Goal: Book appointment/travel/reservation

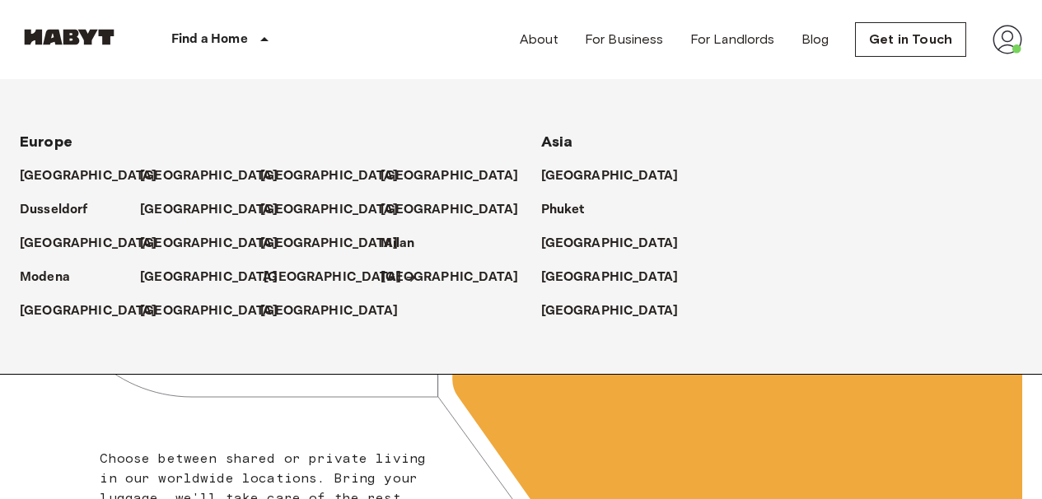
click at [283, 278] on p "[GEOGRAPHIC_DATA]" at bounding box center [333, 278] width 138 height 20
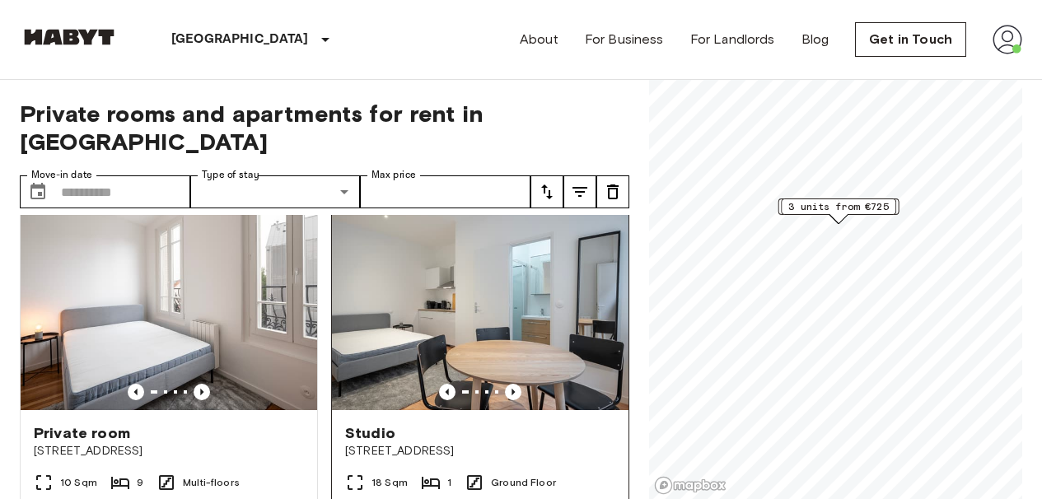
scroll to position [7, 0]
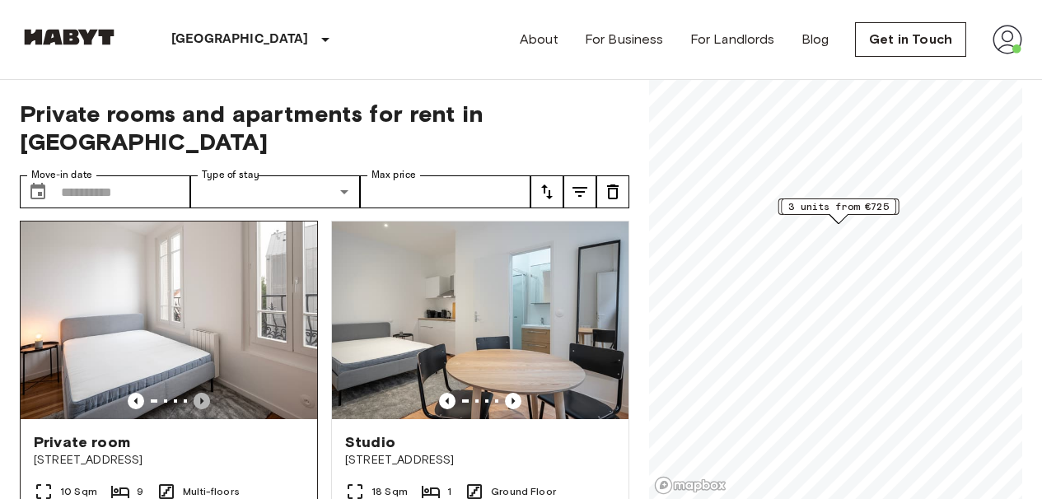
click at [200, 393] on icon "Previous image" at bounding box center [202, 401] width 16 height 16
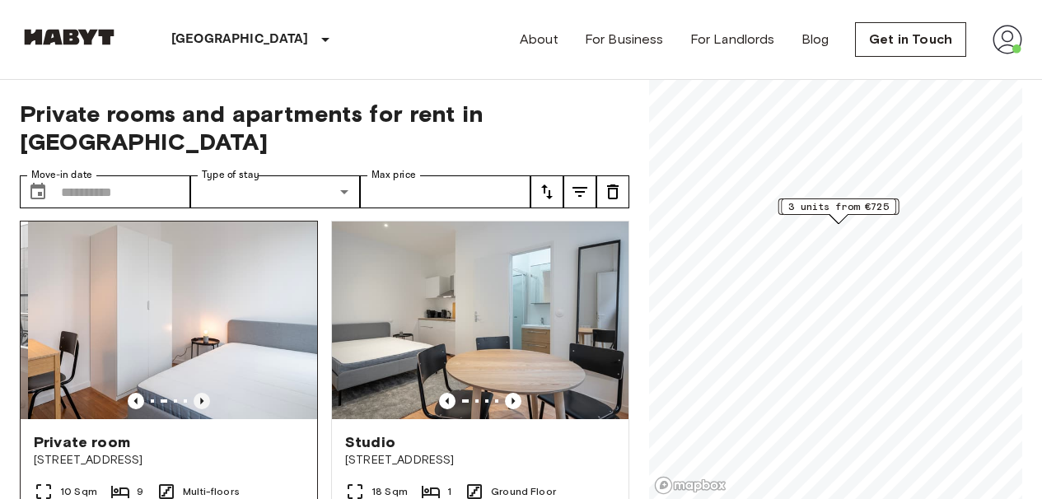
click at [200, 393] on icon "Previous image" at bounding box center [202, 401] width 16 height 16
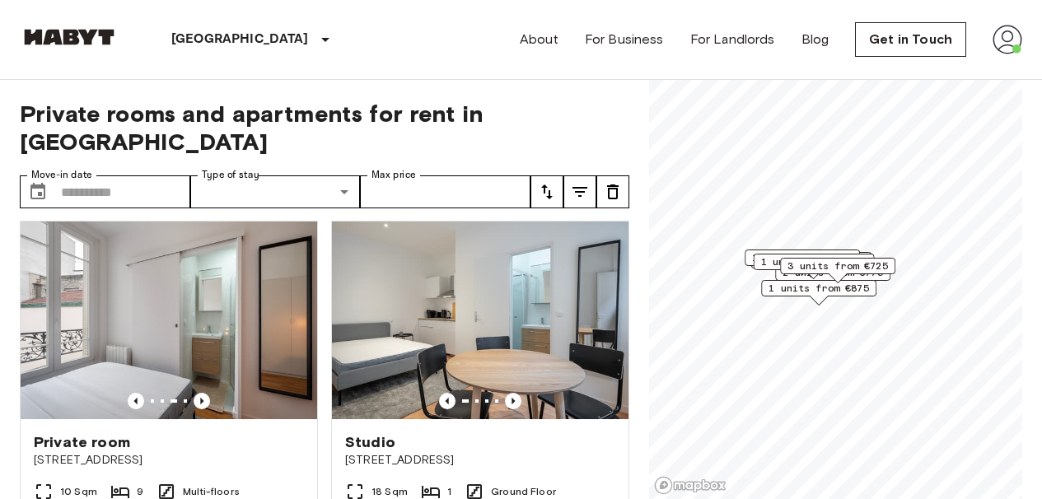
click at [825, 301] on div "Map marker" at bounding box center [819, 300] width 18 height 9
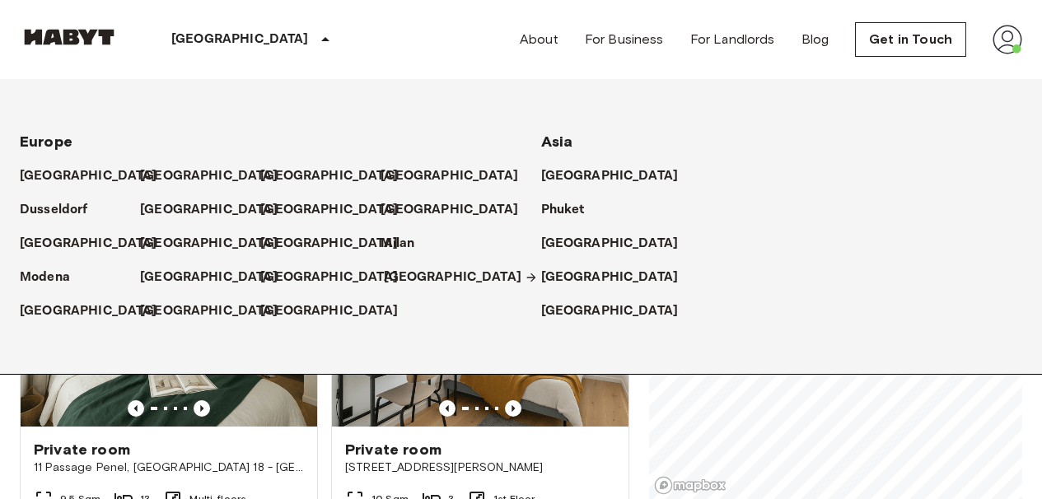
click at [401, 274] on p "[GEOGRAPHIC_DATA]" at bounding box center [453, 278] width 138 height 20
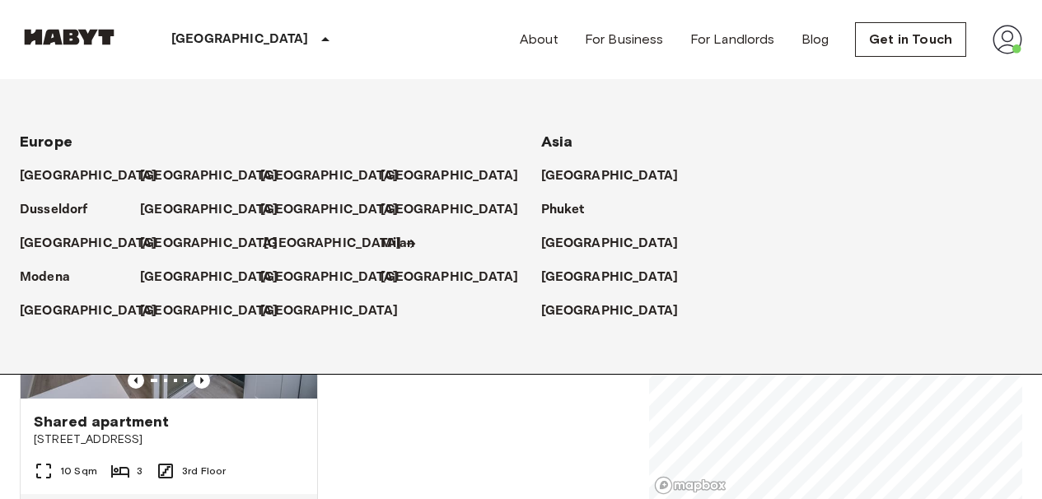
click at [278, 245] on p "[GEOGRAPHIC_DATA]" at bounding box center [333, 244] width 138 height 20
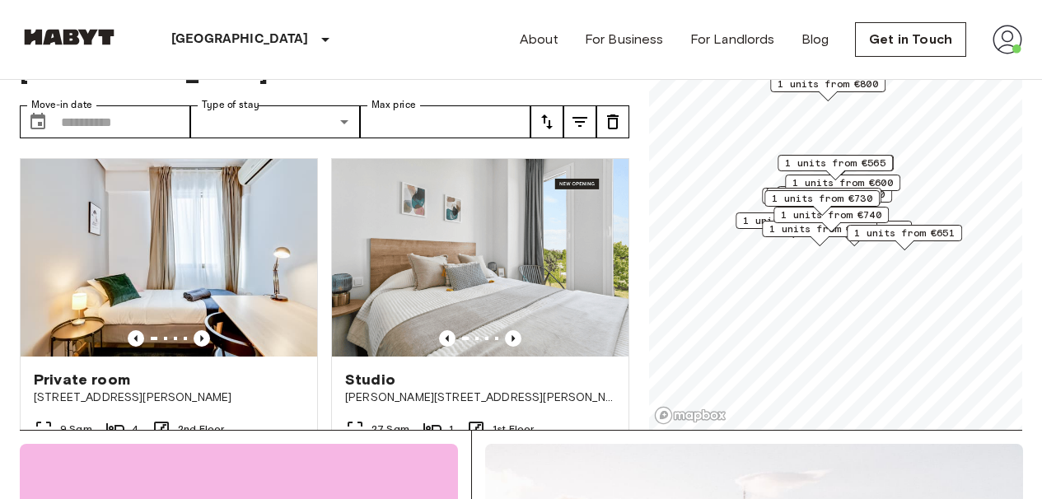
scroll to position [59, 0]
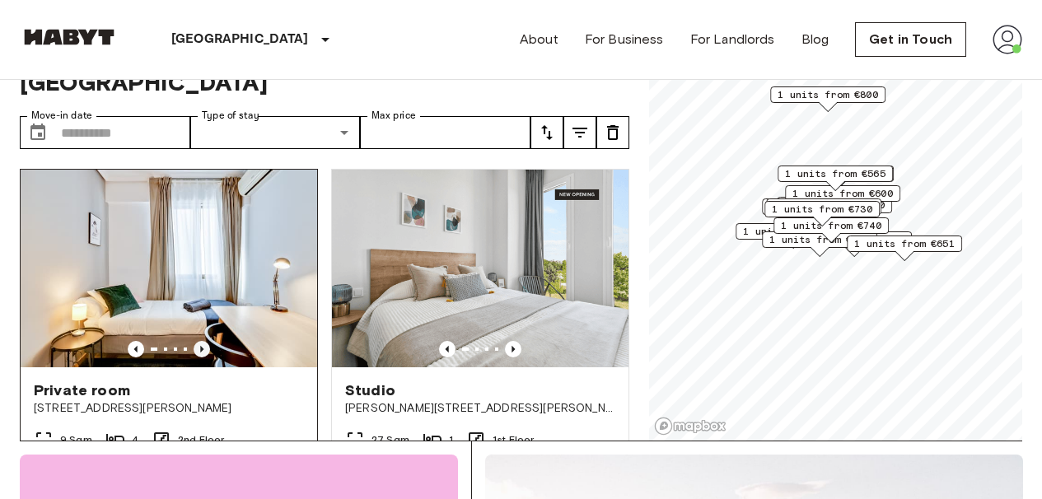
click at [202, 341] on icon "Previous image" at bounding box center [202, 349] width 16 height 16
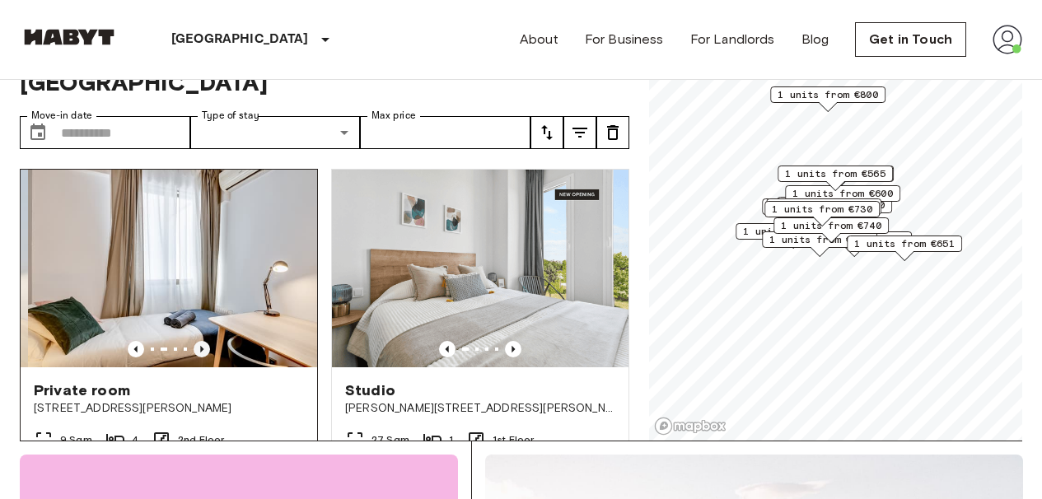
click at [202, 341] on icon "Previous image" at bounding box center [202, 349] width 16 height 16
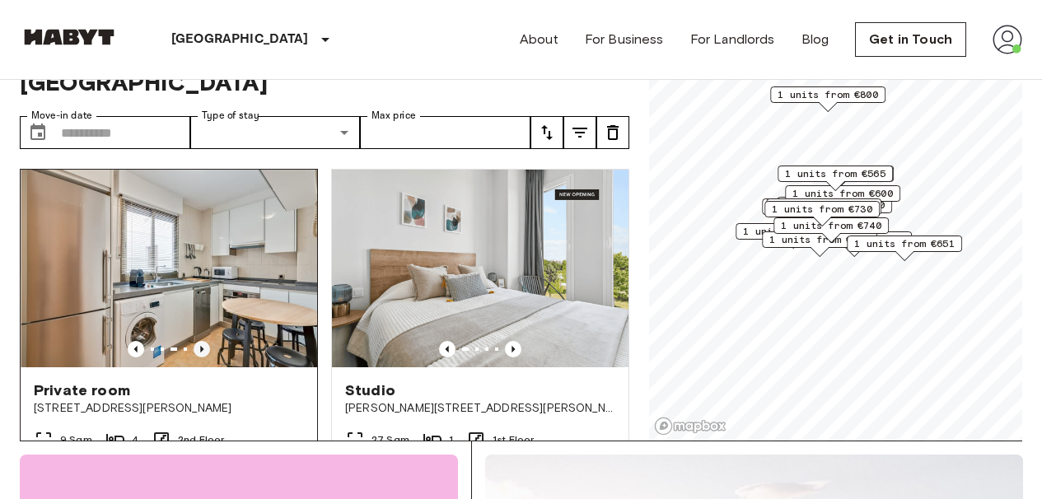
click at [202, 341] on icon "Previous image" at bounding box center [202, 349] width 16 height 16
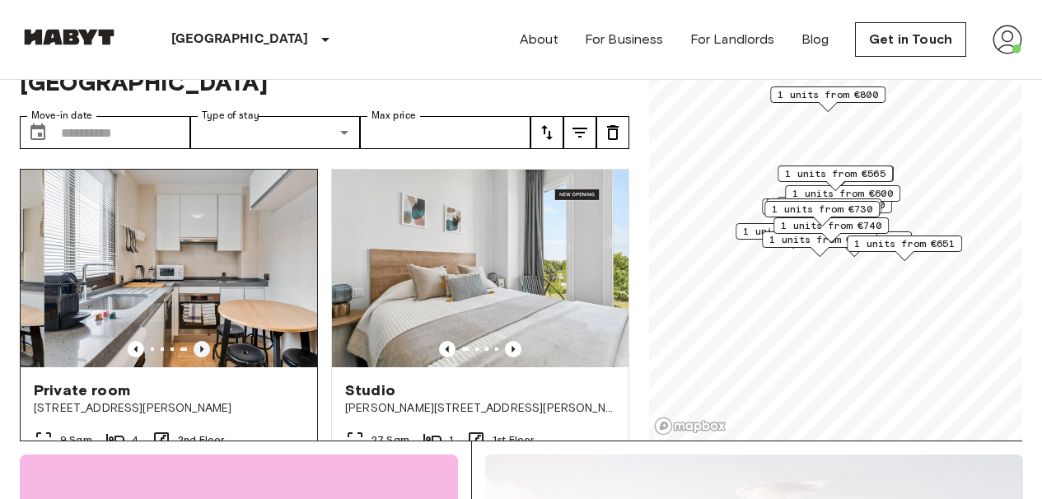
click at [202, 341] on icon "Previous image" at bounding box center [202, 349] width 16 height 16
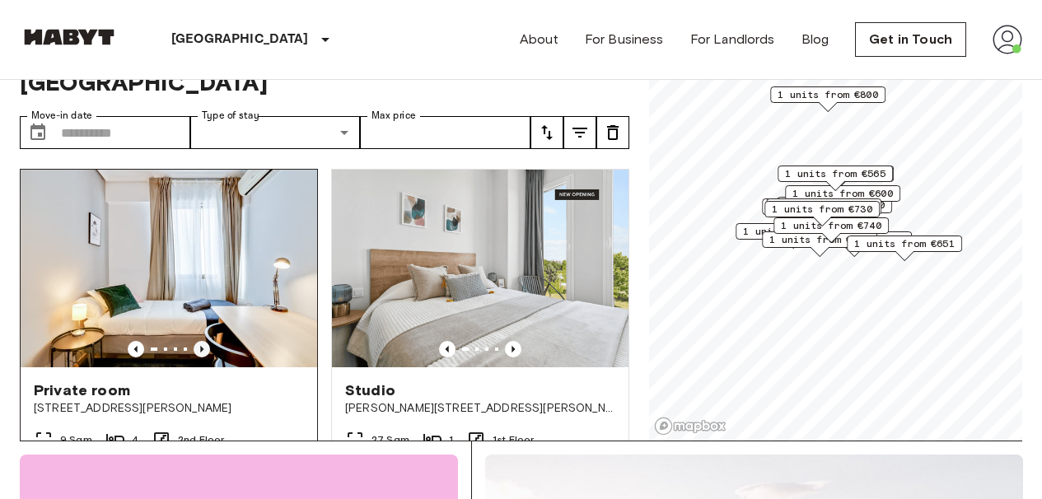
click at [202, 341] on icon "Previous image" at bounding box center [202, 349] width 16 height 16
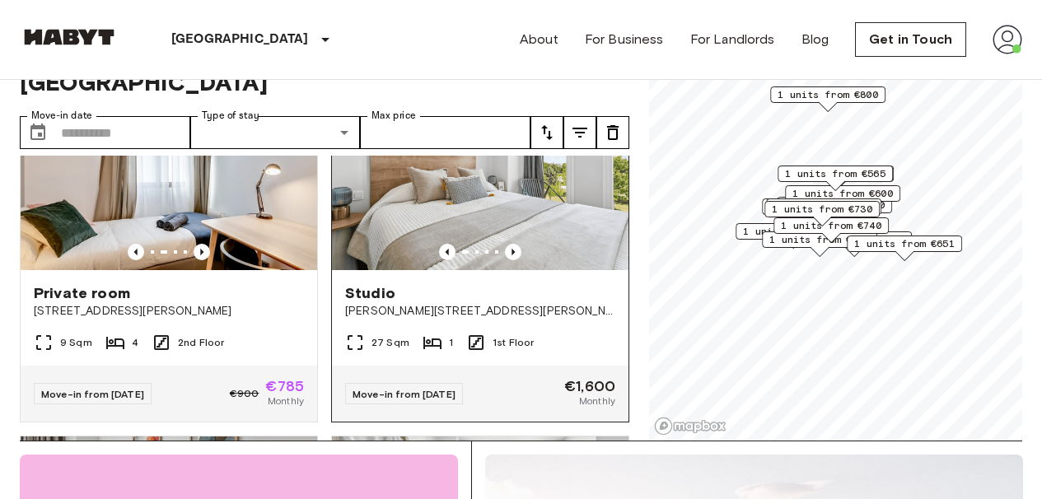
scroll to position [81, 0]
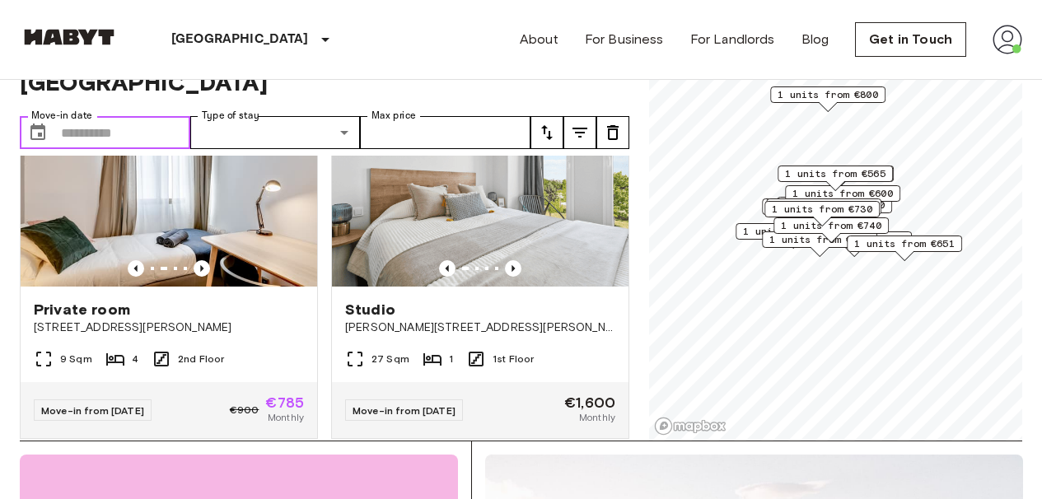
click at [126, 116] on input "Move-in date" at bounding box center [125, 132] width 129 height 33
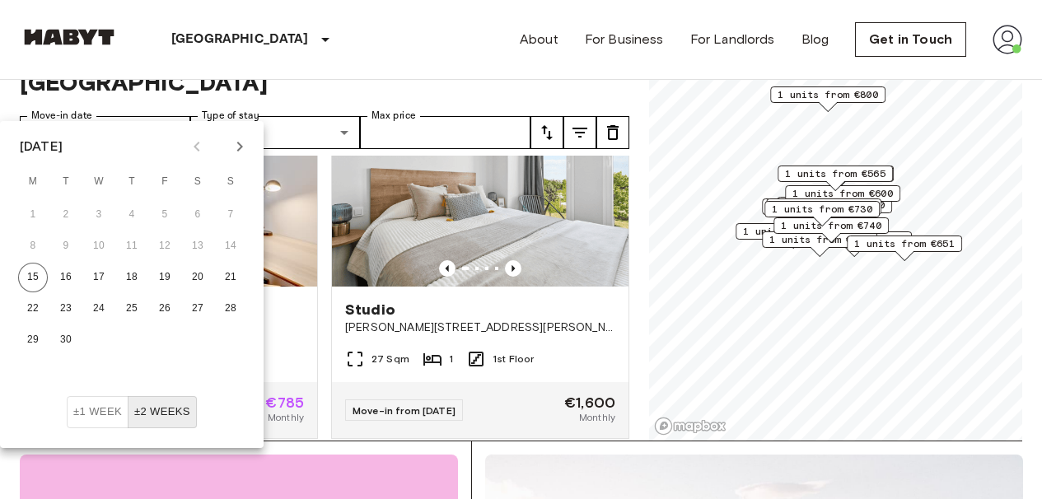
click at [236, 146] on icon "Next month" at bounding box center [240, 147] width 20 height 20
click at [103, 214] on button "1" at bounding box center [99, 215] width 30 height 30
type input "**********"
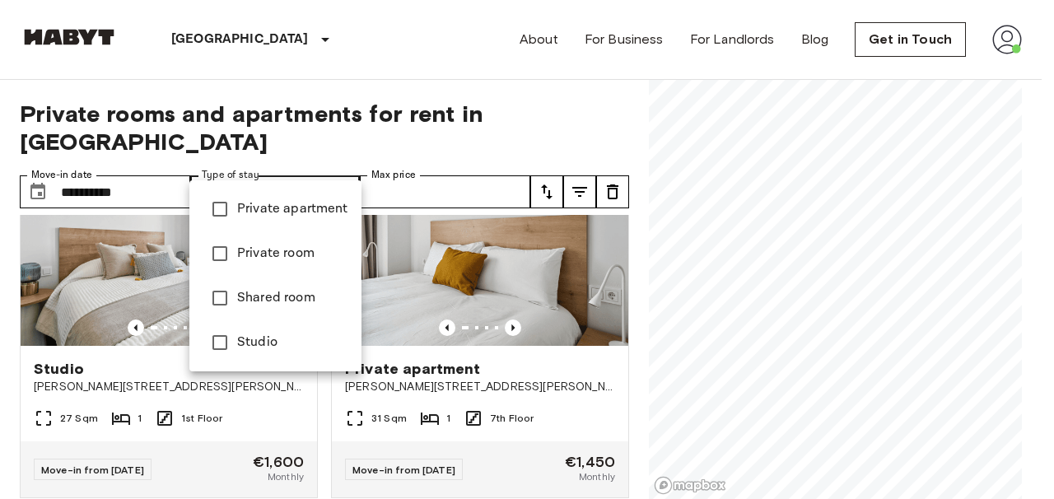
type input "**********"
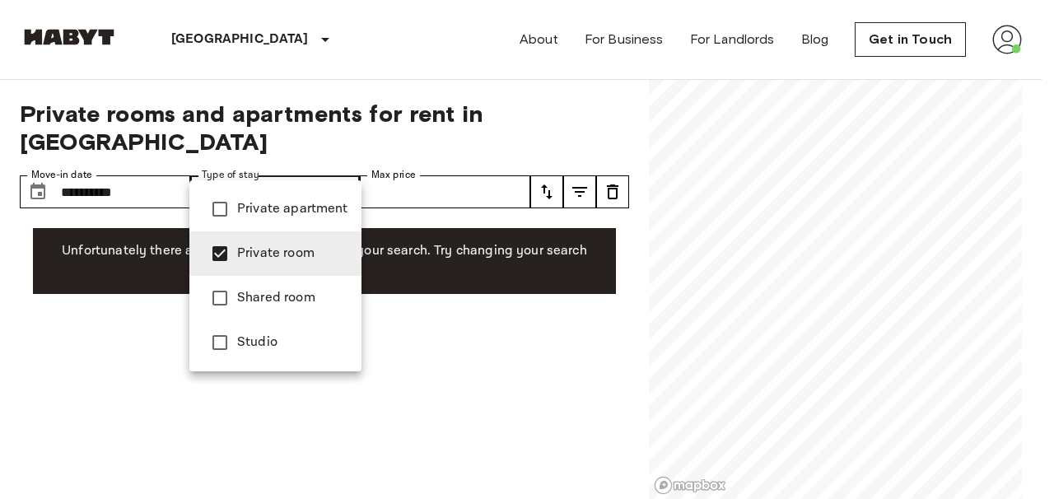
click at [370, 72] on div at bounding box center [527, 249] width 1054 height 499
